Goal: Information Seeking & Learning: Learn about a topic

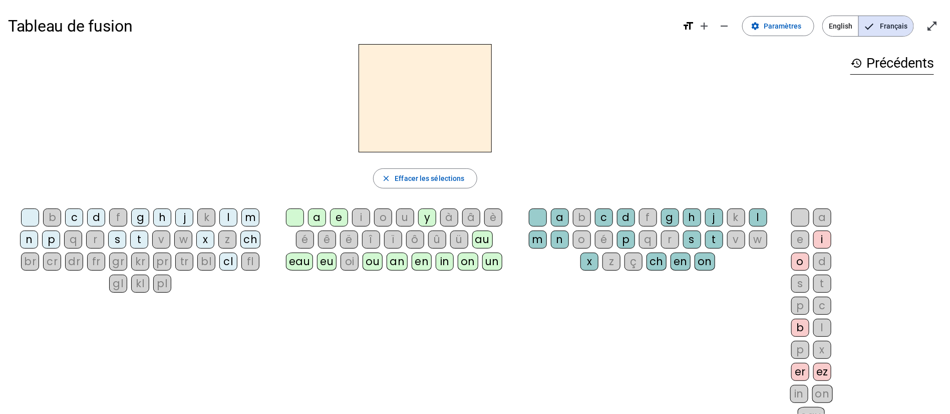
click at [656, 262] on div "ch" at bounding box center [657, 261] width 20 height 18
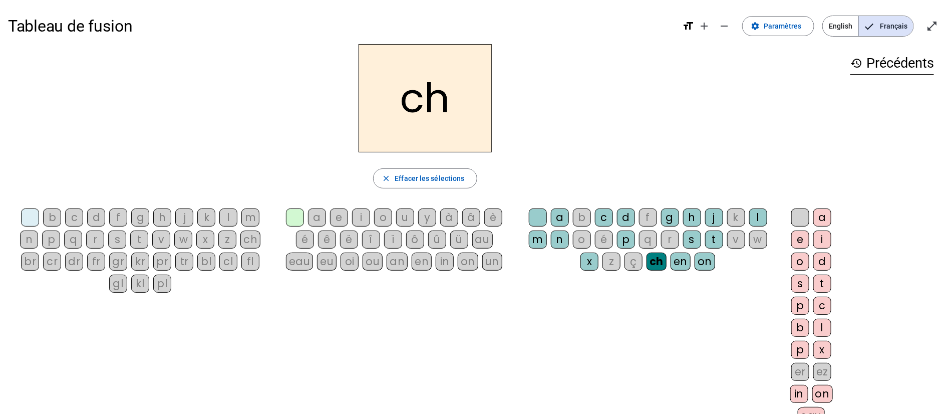
click at [308, 214] on div "a" at bounding box center [317, 217] width 18 height 18
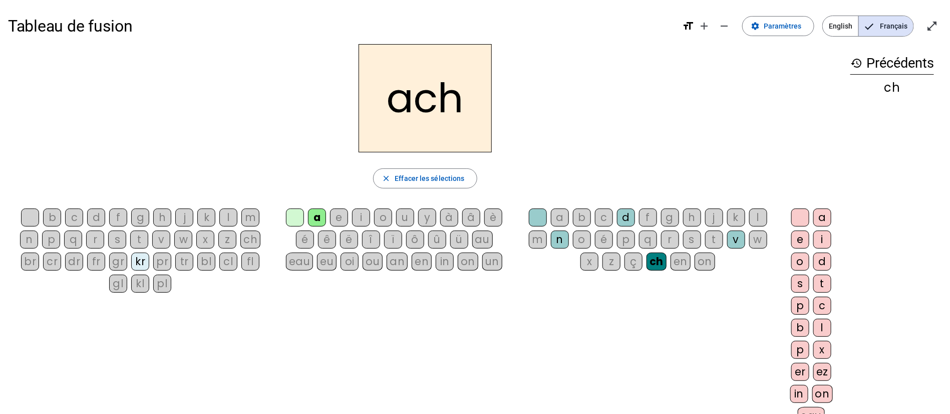
click at [209, 266] on div "bl" at bounding box center [206, 261] width 18 height 18
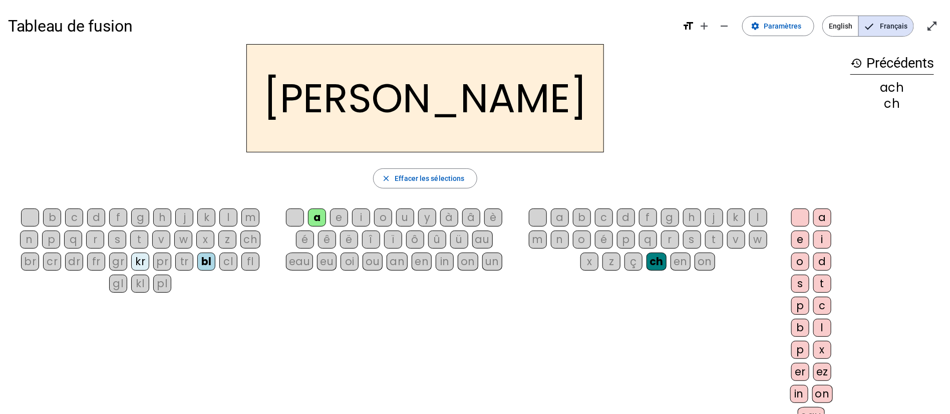
scroll to position [75, 0]
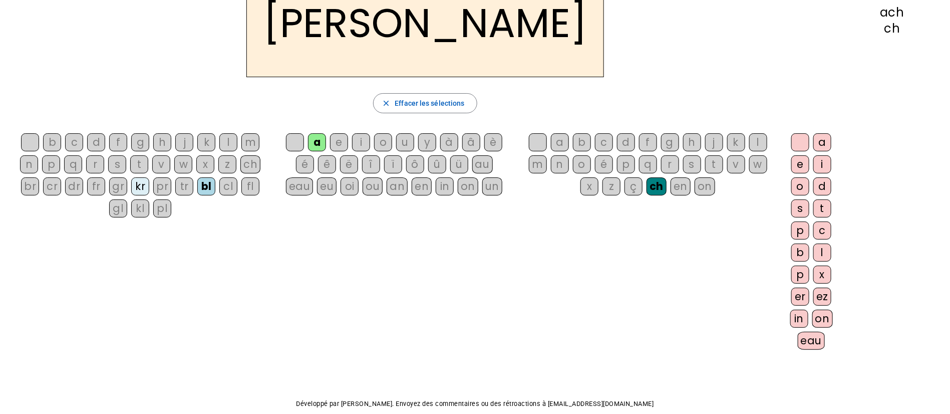
click at [830, 316] on div "on" at bounding box center [822, 318] width 21 height 18
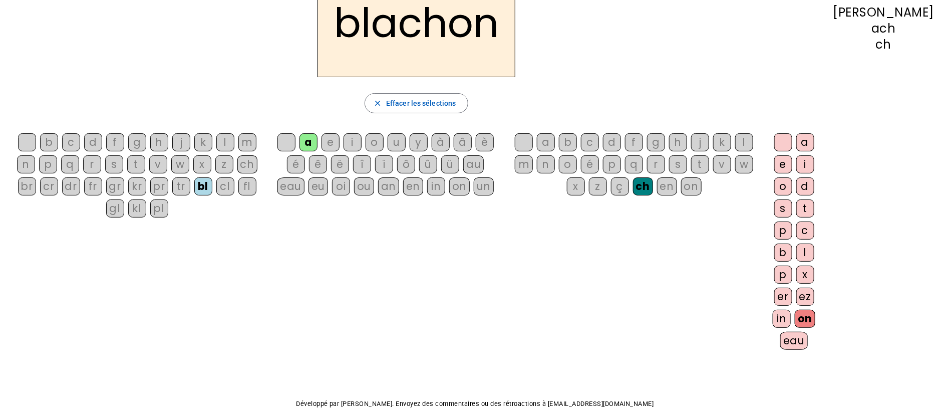
scroll to position [0, 0]
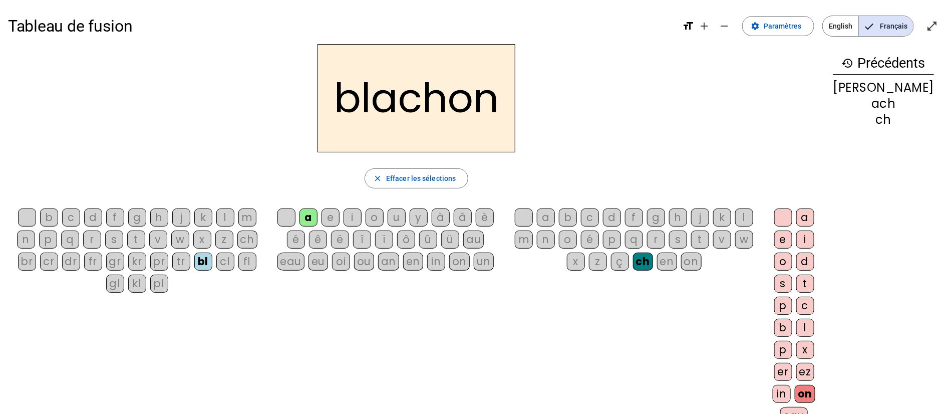
click at [250, 215] on div "m" at bounding box center [247, 217] width 18 height 18
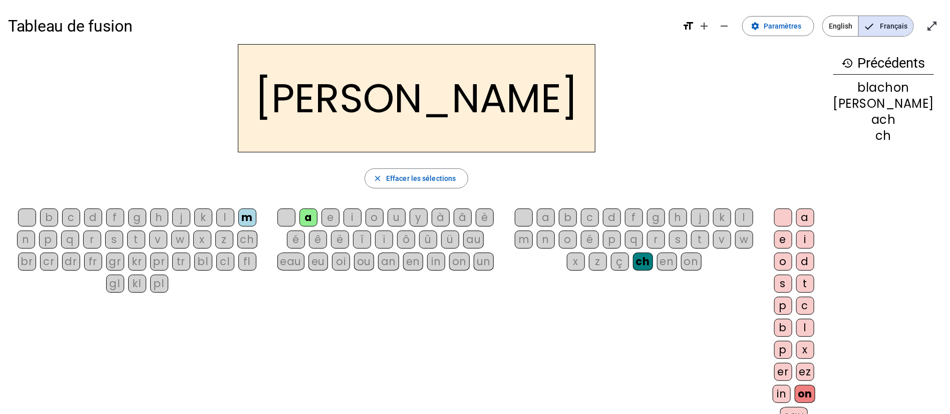
click at [56, 236] on div "p" at bounding box center [48, 239] width 18 height 18
click at [445, 259] on div "in" at bounding box center [436, 261] width 18 height 18
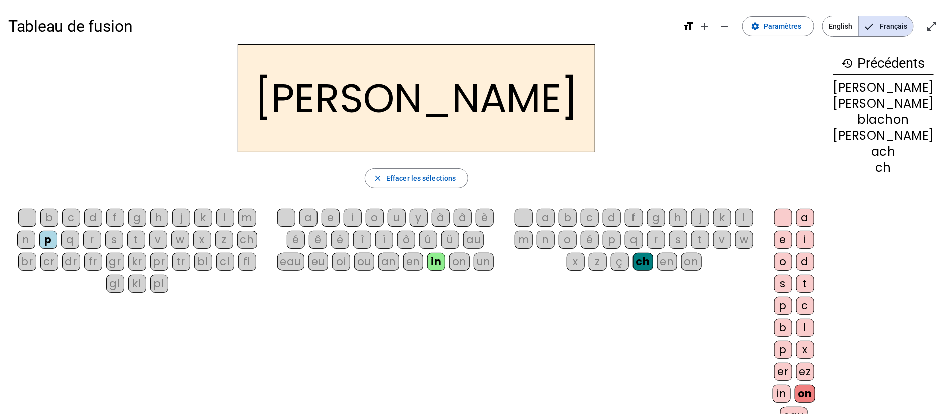
scroll to position [75, 0]
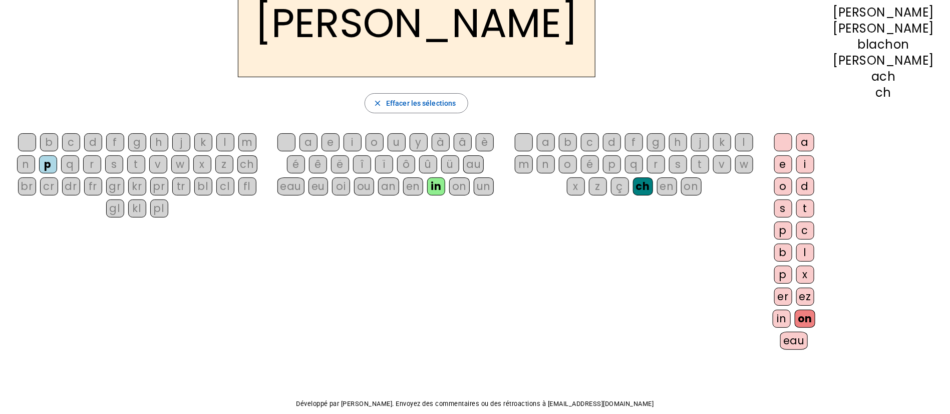
click at [792, 297] on div "er" at bounding box center [783, 296] width 18 height 18
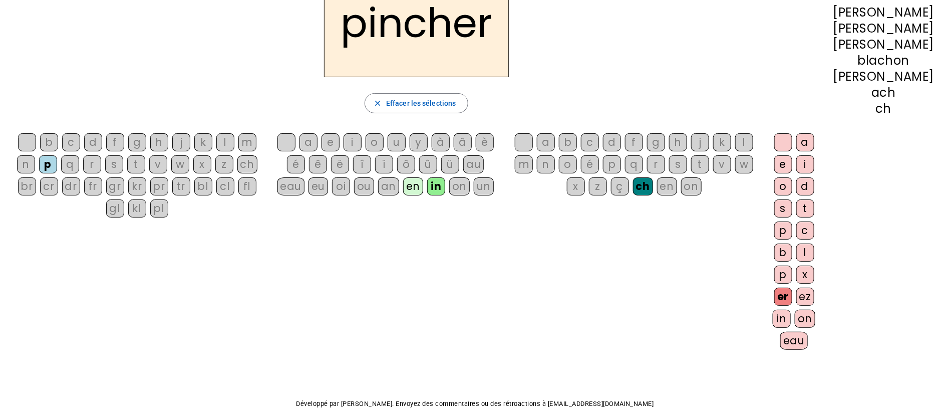
scroll to position [0, 0]
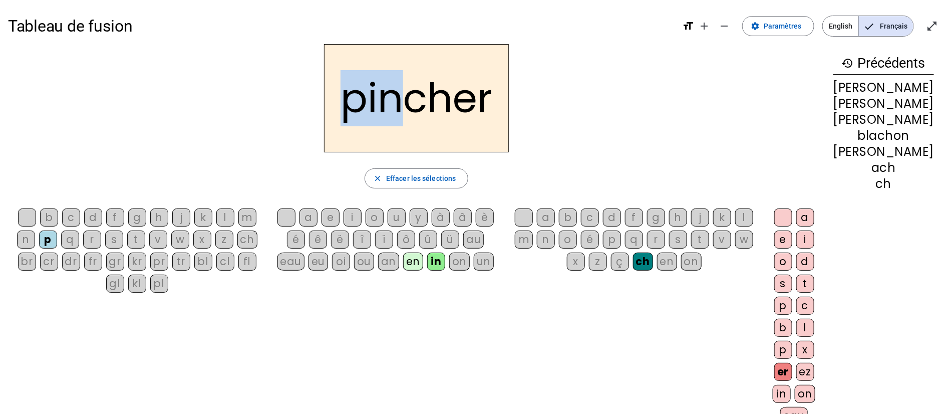
drag, startPoint x: 350, startPoint y: 84, endPoint x: 412, endPoint y: 105, distance: 65.4
click at [412, 105] on h2 "pincher" at bounding box center [416, 98] width 185 height 108
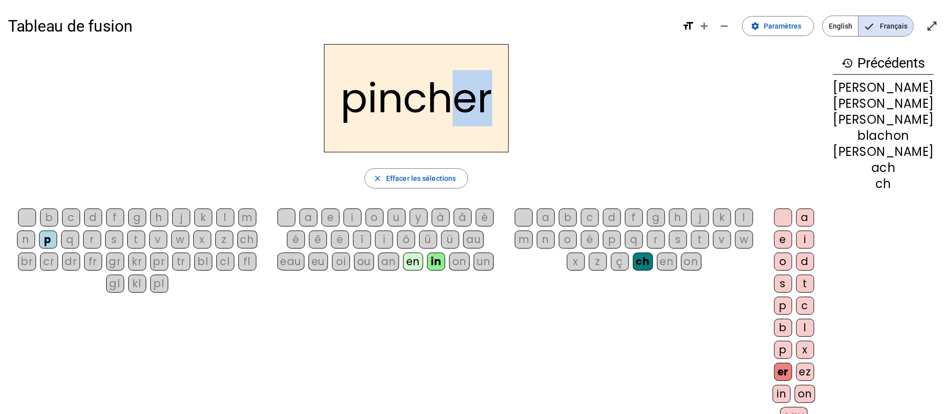
drag, startPoint x: 498, startPoint y: 99, endPoint x: 466, endPoint y: 96, distance: 32.7
click at [466, 96] on h2 "pincher" at bounding box center [416, 98] width 185 height 108
click at [556, 99] on div "pincher" at bounding box center [416, 98] width 817 height 108
click at [244, 219] on div "m" at bounding box center [247, 217] width 18 height 18
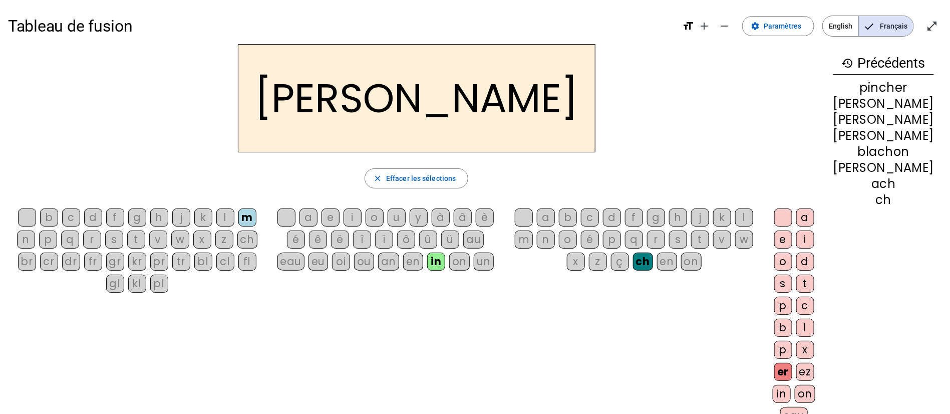
click at [305, 237] on div "é" at bounding box center [296, 239] width 18 height 18
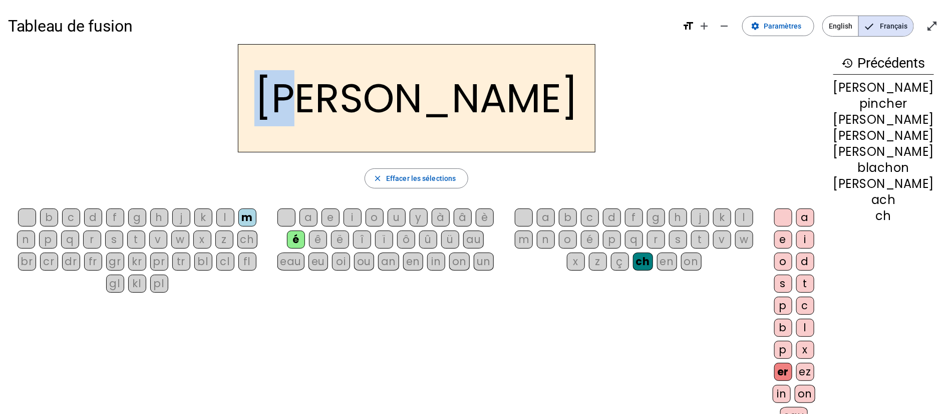
drag, startPoint x: 410, startPoint y: 102, endPoint x: 330, endPoint y: 106, distance: 80.7
click at [330, 106] on div "[PERSON_NAME]" at bounding box center [416, 98] width 817 height 108
click at [815, 390] on div "on" at bounding box center [805, 394] width 21 height 18
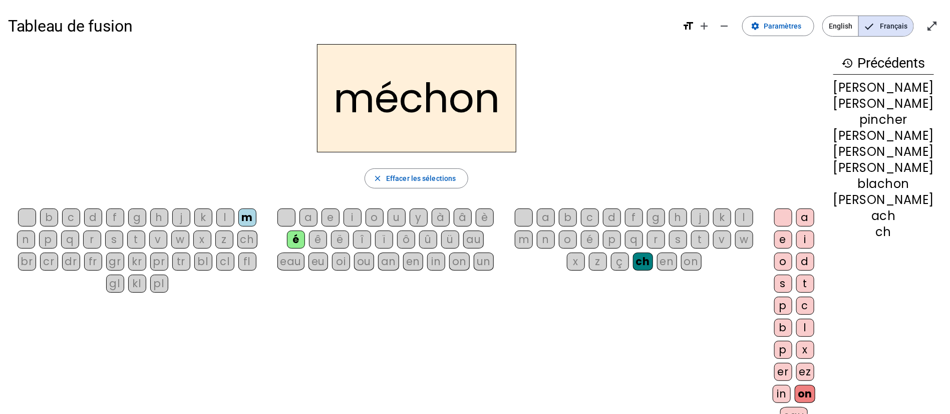
click at [643, 213] on div "f" at bounding box center [634, 217] width 18 height 18
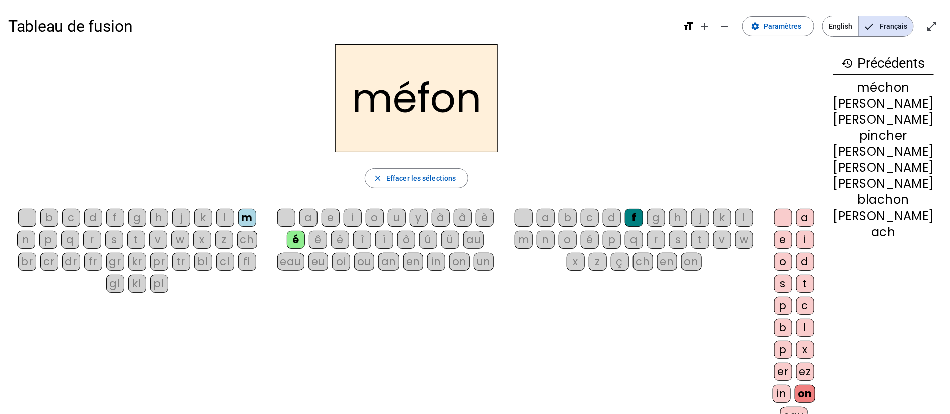
click at [555, 238] on div "n" at bounding box center [546, 239] width 18 height 18
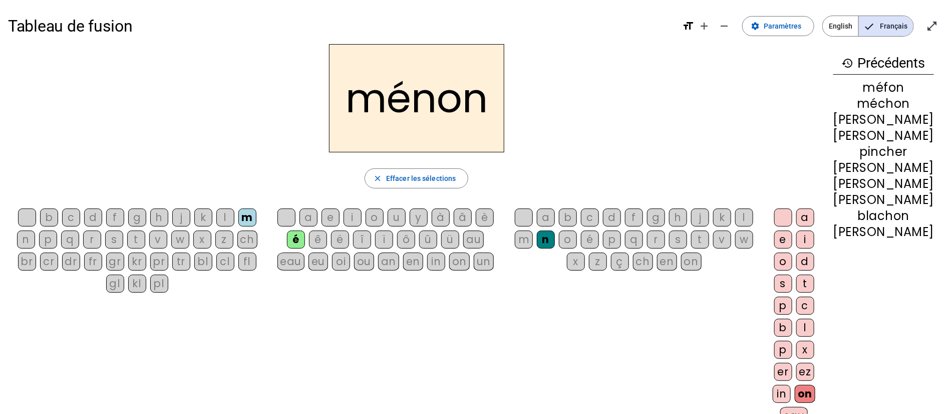
click at [577, 216] on div "b" at bounding box center [568, 217] width 18 height 18
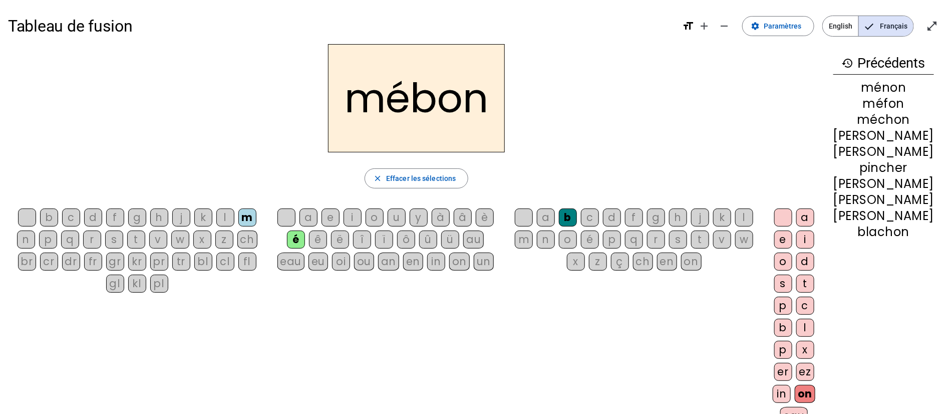
click at [791, 392] on div "in" at bounding box center [782, 394] width 18 height 18
